Goal: Navigation & Orientation: Understand site structure

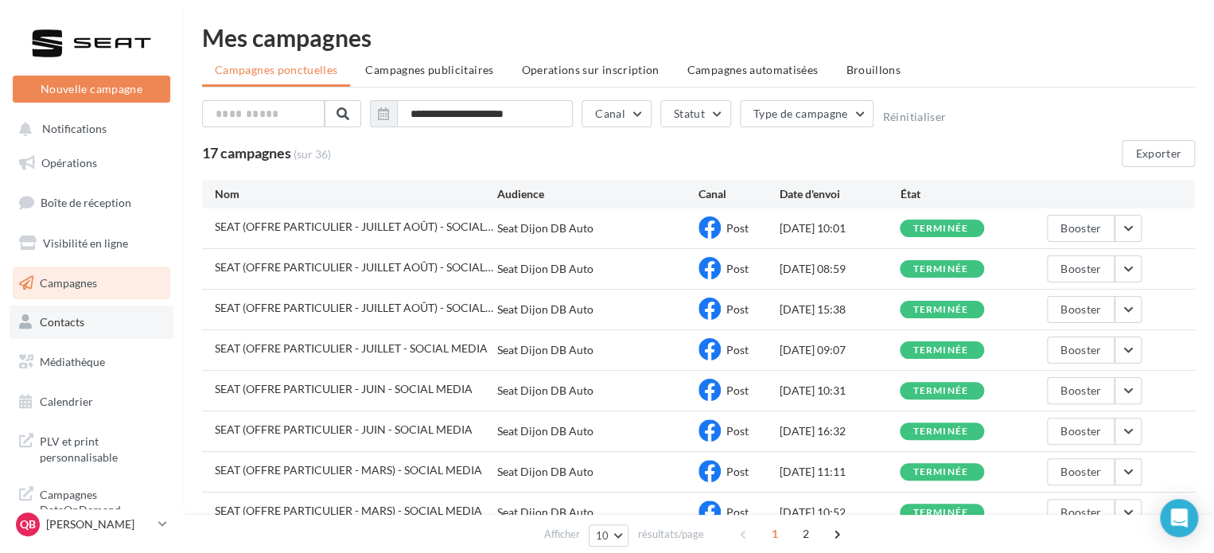
click at [80, 319] on span "Contacts" at bounding box center [62, 322] width 45 height 14
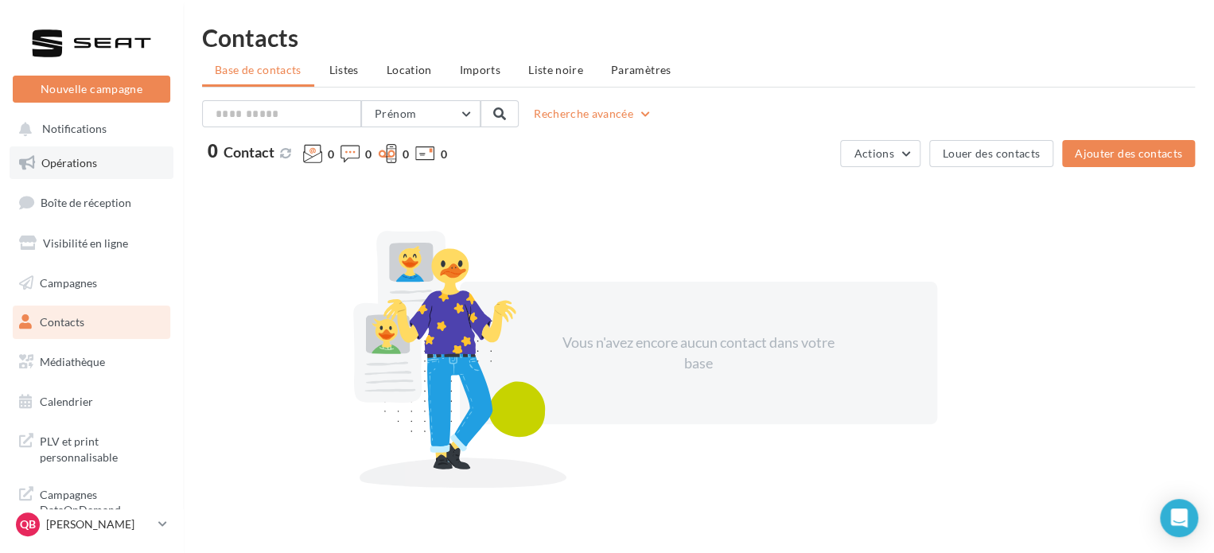
click at [113, 146] on link "Opérations" at bounding box center [92, 162] width 164 height 33
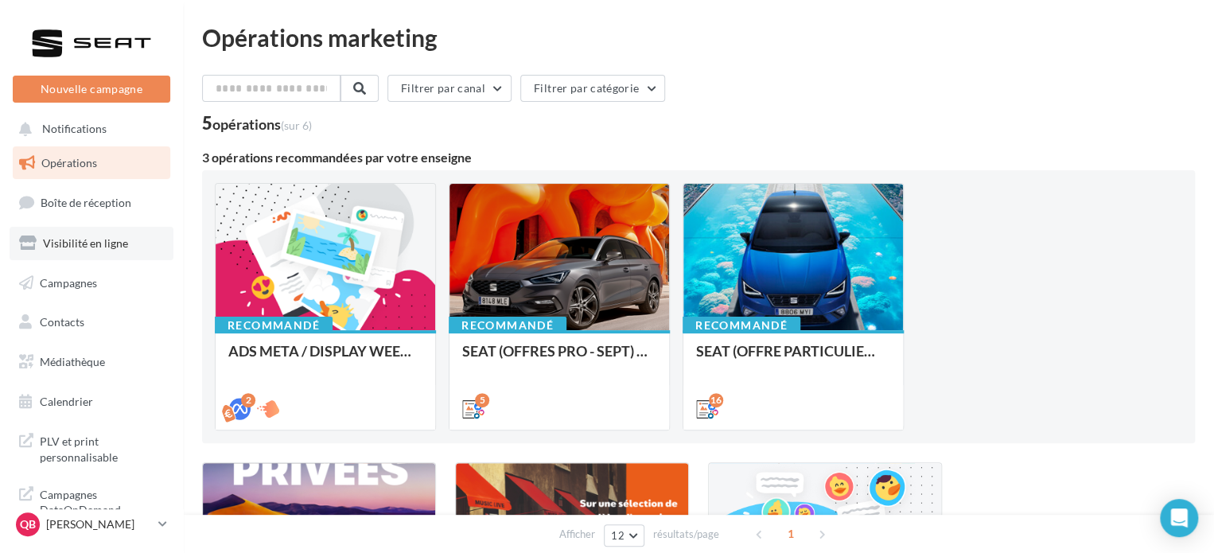
click at [67, 235] on link "Visibilité en ligne" at bounding box center [92, 243] width 164 height 33
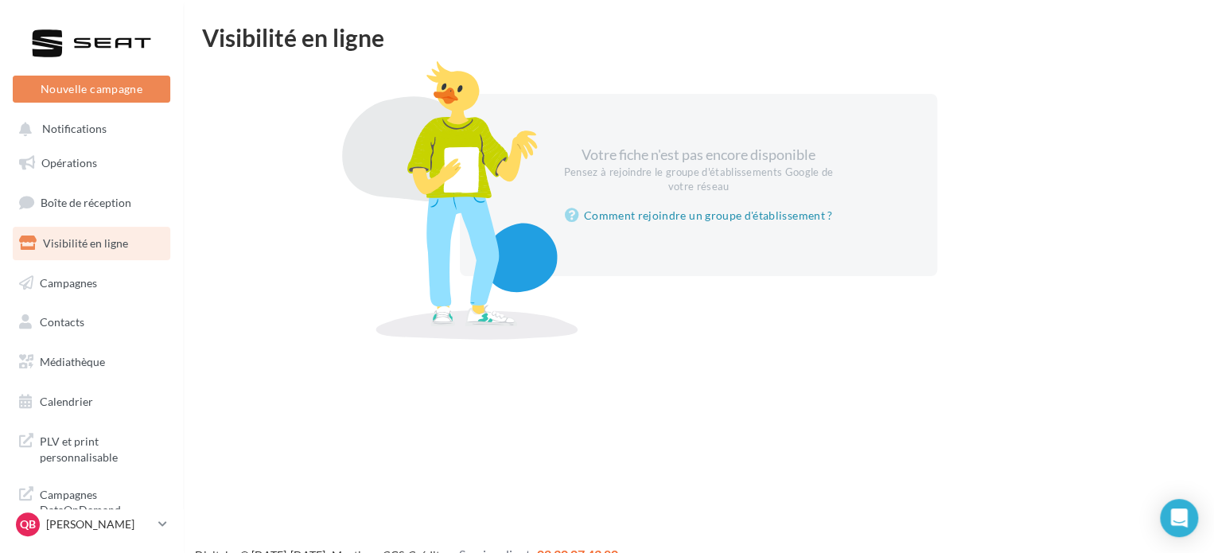
drag, startPoint x: 95, startPoint y: 125, endPoint x: 81, endPoint y: 41, distance: 84.6
click at [95, 125] on span "Notifications" at bounding box center [74, 130] width 64 height 14
click at [107, 129] on account-notifications-button "Notifications" at bounding box center [63, 128] width 107 height 26
